Goal: Check status: Check status

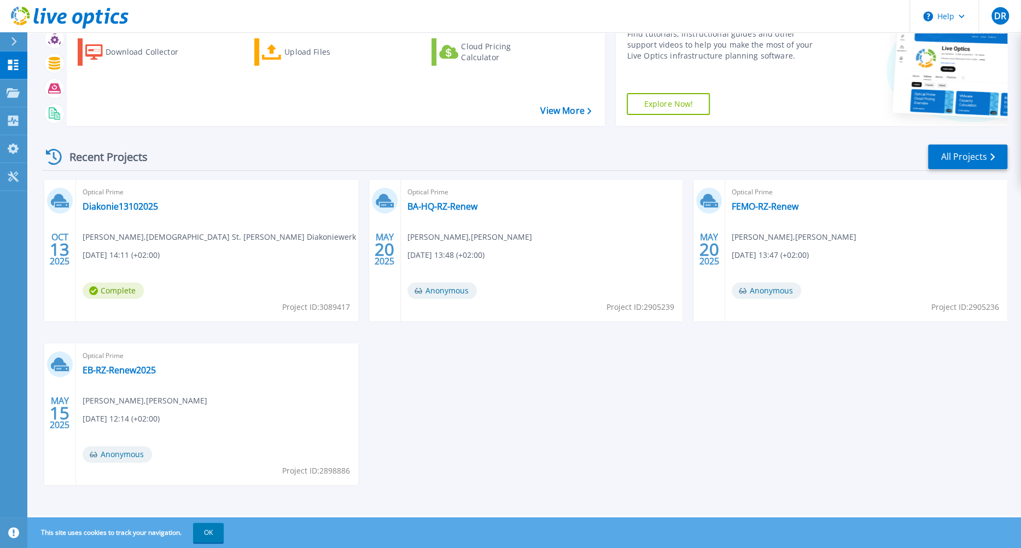
scroll to position [58, 0]
click at [113, 207] on link "Diakonie13102025" at bounding box center [120, 206] width 75 height 11
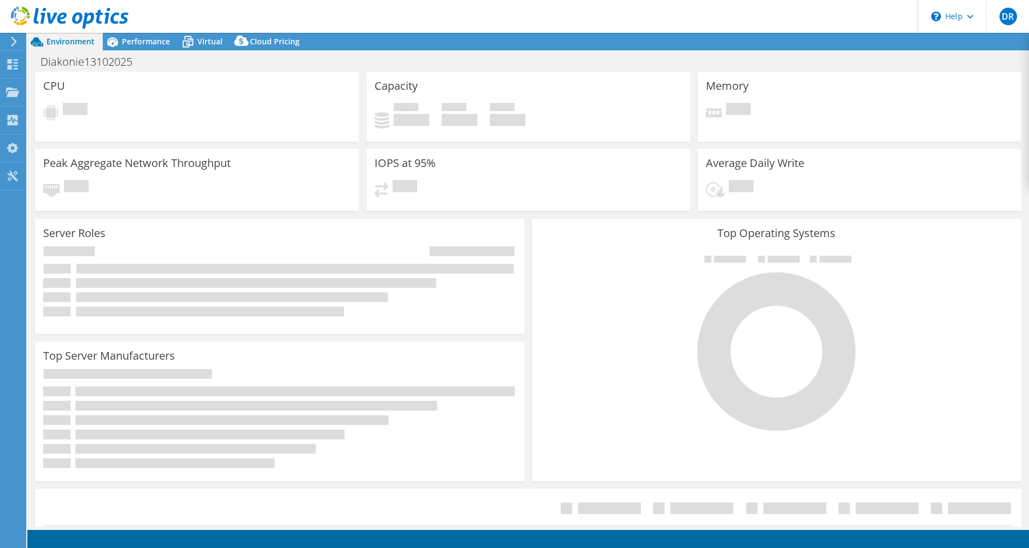
select select "USD"
